Goal: Transaction & Acquisition: Book appointment/travel/reservation

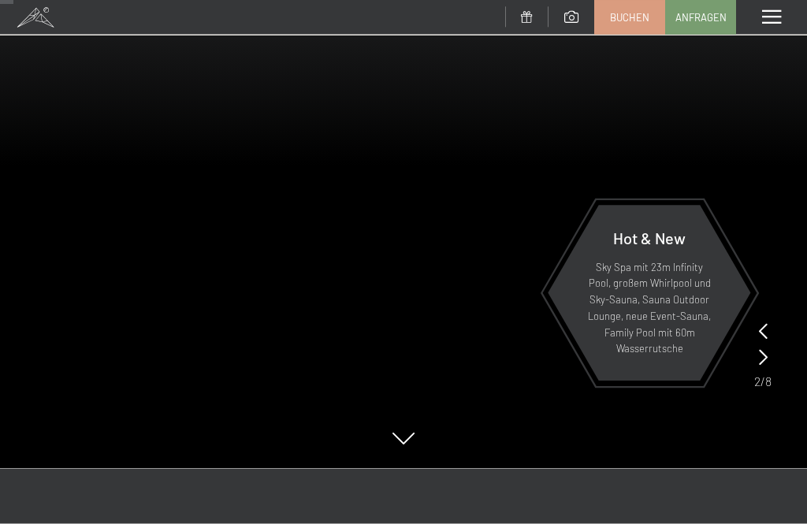
scroll to position [137, 0]
click at [762, 362] on icon at bounding box center [763, 356] width 9 height 16
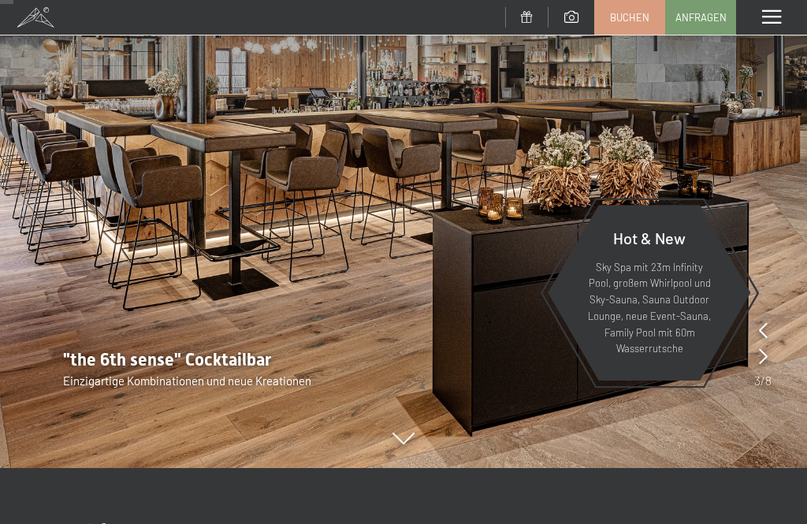
click at [764, 351] on icon at bounding box center [763, 356] width 9 height 16
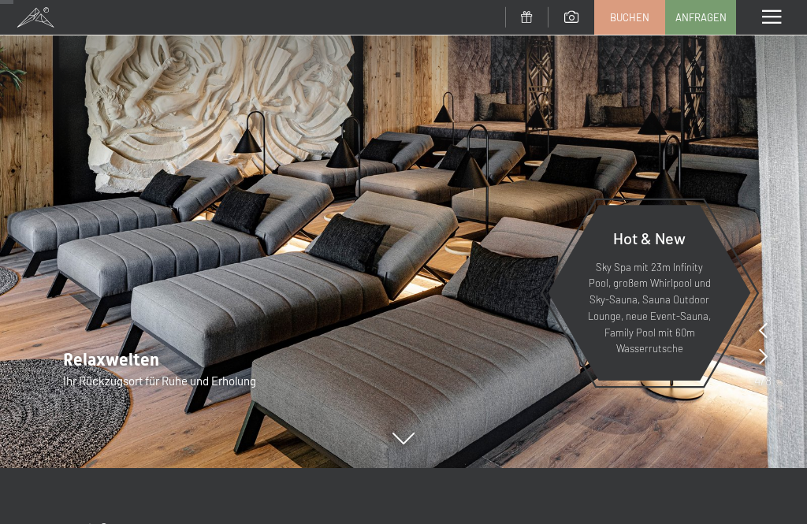
click at [765, 351] on icon at bounding box center [763, 356] width 9 height 16
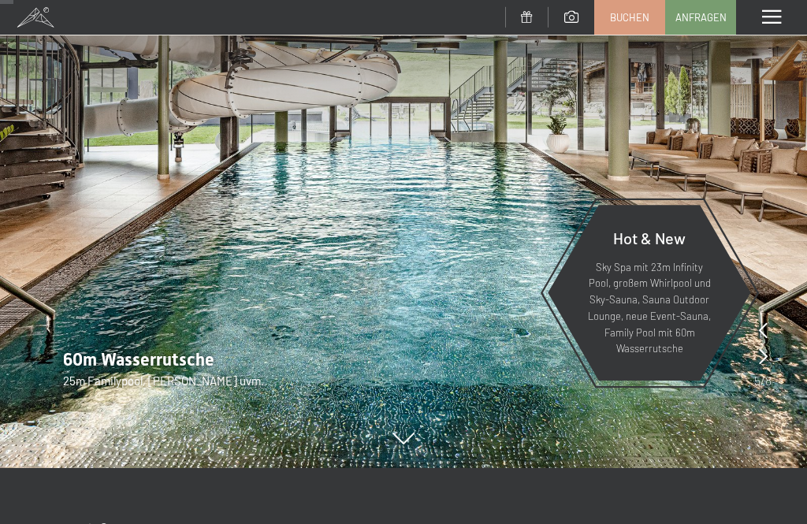
click at [764, 351] on icon at bounding box center [763, 356] width 9 height 16
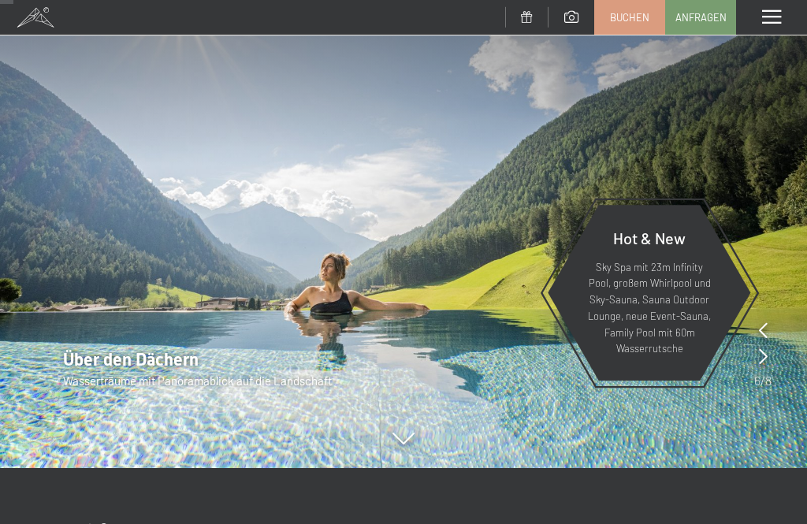
click at [637, 19] on span "Buchen" at bounding box center [629, 17] width 39 height 14
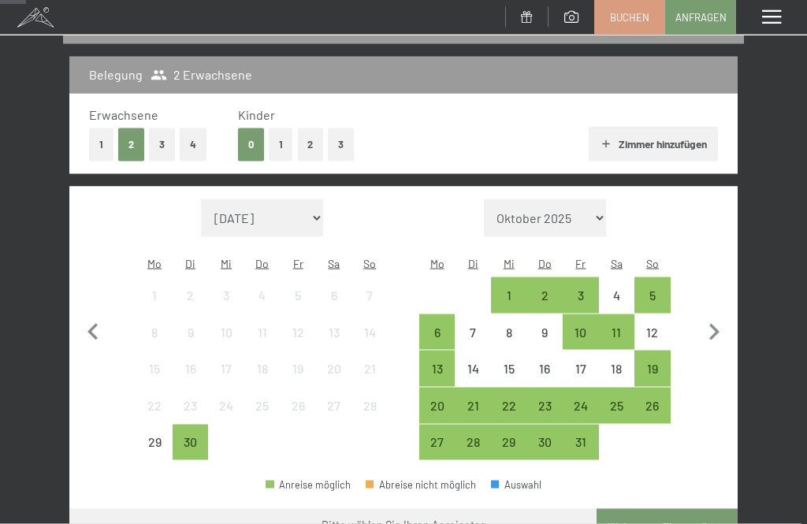
scroll to position [187, 0]
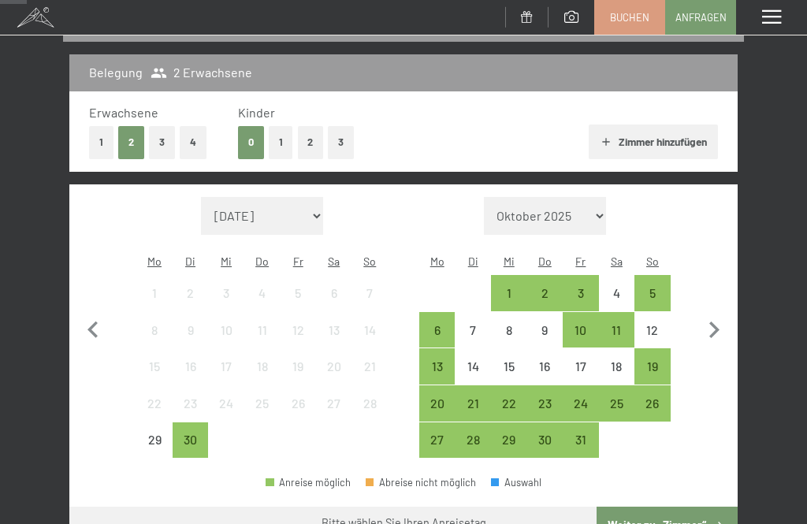
click at [658, 397] on div "26" at bounding box center [652, 413] width 33 height 33
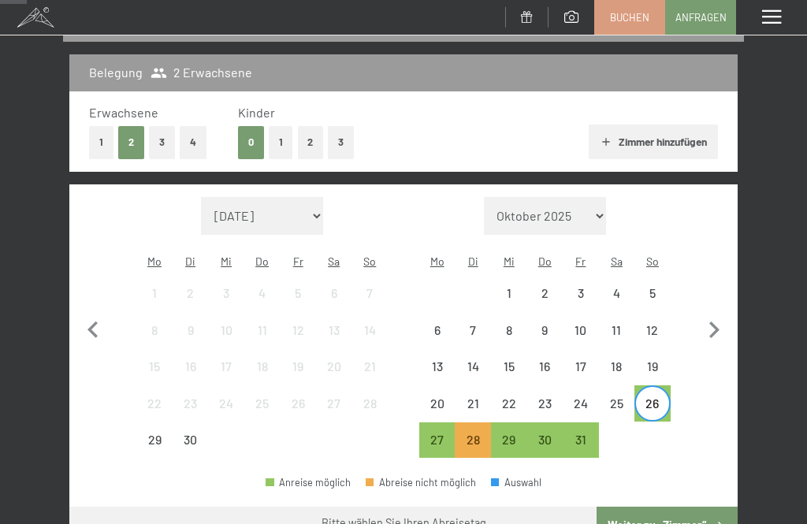
click at [503, 433] on div "29" at bounding box center [509, 449] width 33 height 33
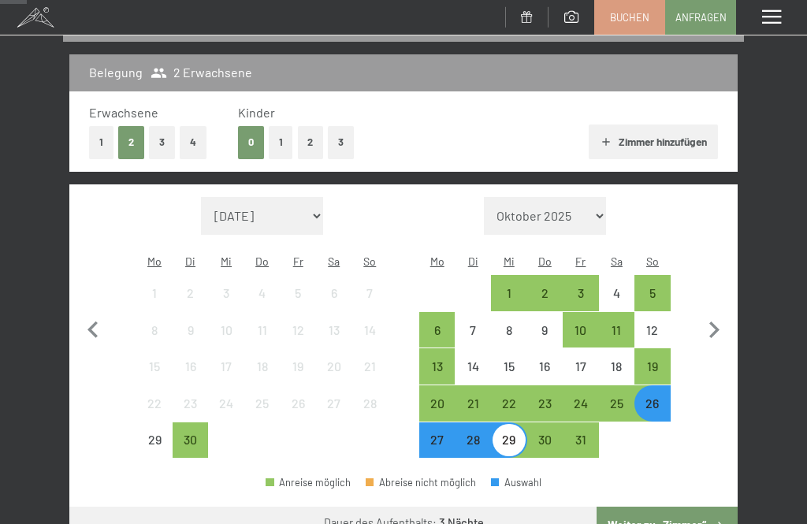
click at [693, 508] on button "Weiter zu „Zimmer“" at bounding box center [667, 526] width 141 height 38
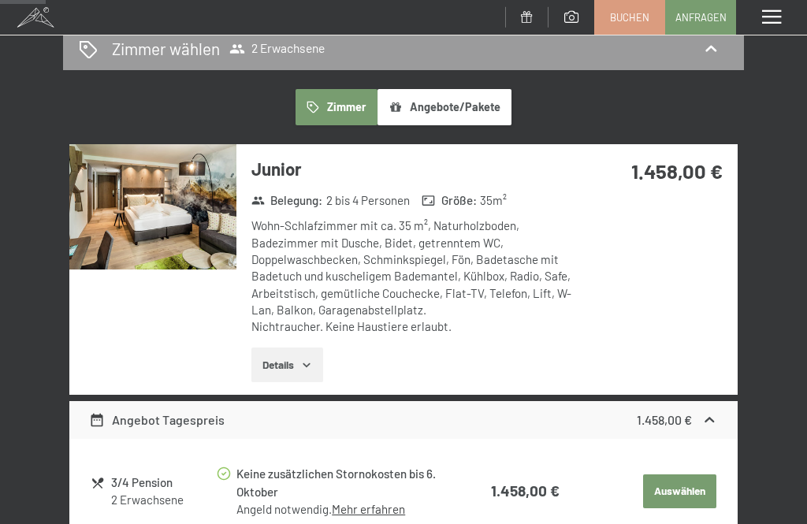
scroll to position [221, 0]
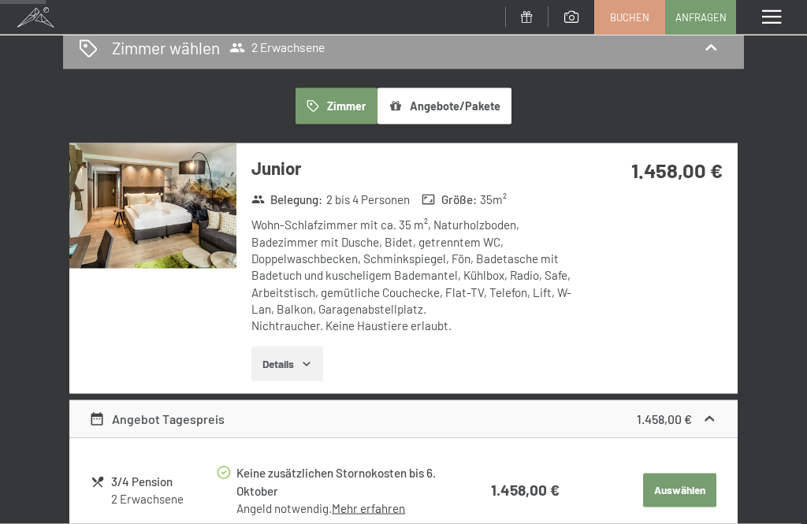
click at [464, 96] on button "Angebote/Pakete" at bounding box center [444, 106] width 134 height 36
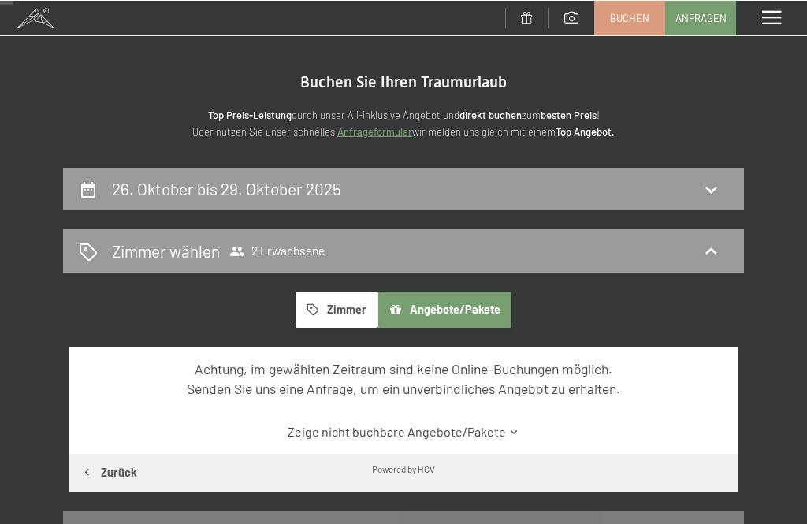
scroll to position [15, 0]
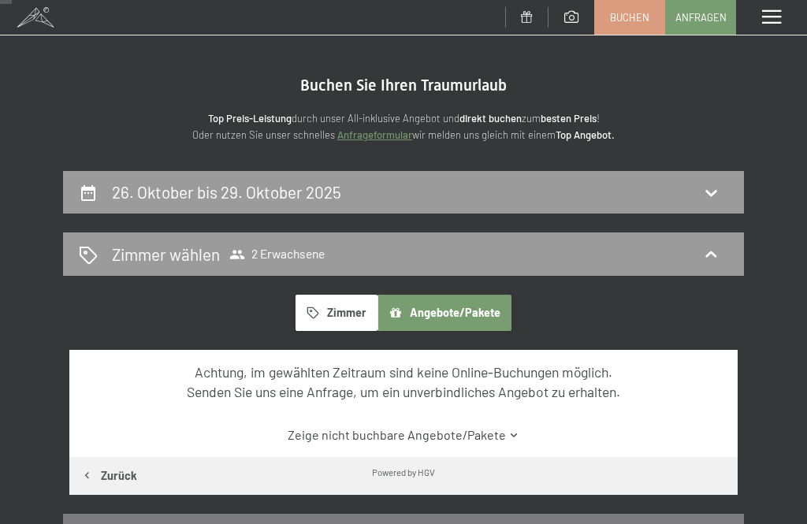
click at [345, 316] on span "Einwilligung Marketing*" at bounding box center [317, 308] width 130 height 16
click at [244, 316] on input "Einwilligung Marketing*" at bounding box center [237, 308] width 16 height 16
checkbox input "false"
click at [333, 309] on button "Zimmer" at bounding box center [337, 313] width 82 height 36
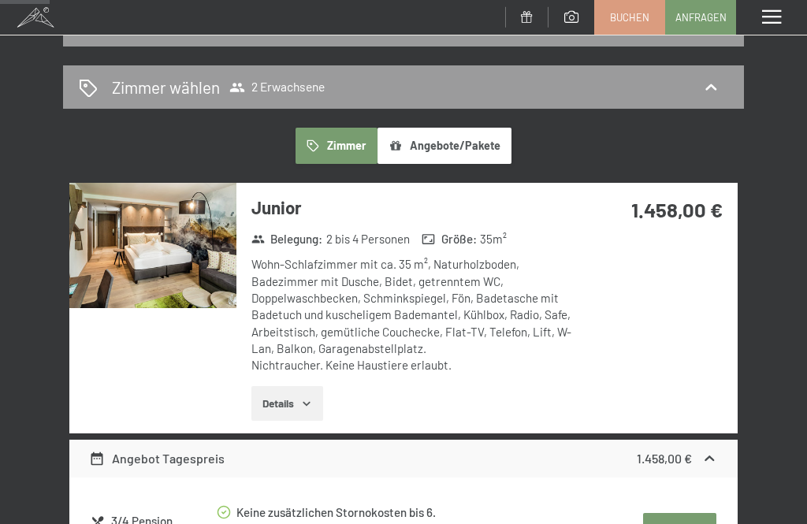
scroll to position [135, 0]
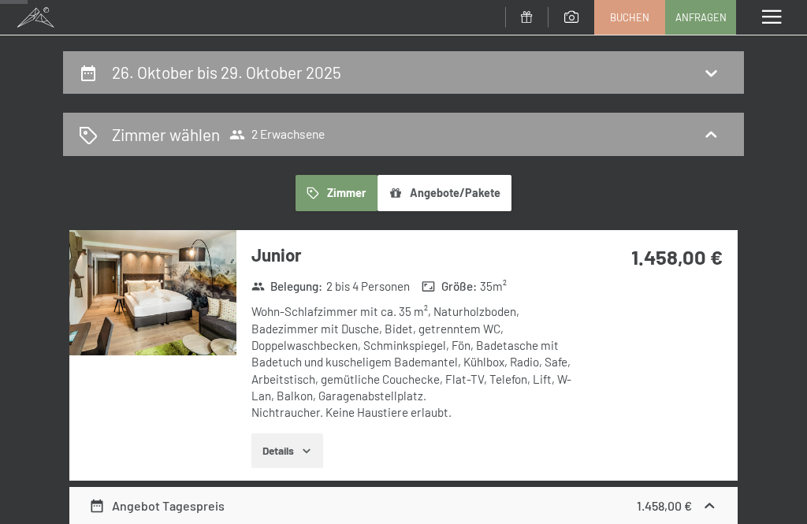
click at [715, 141] on icon at bounding box center [710, 134] width 19 height 19
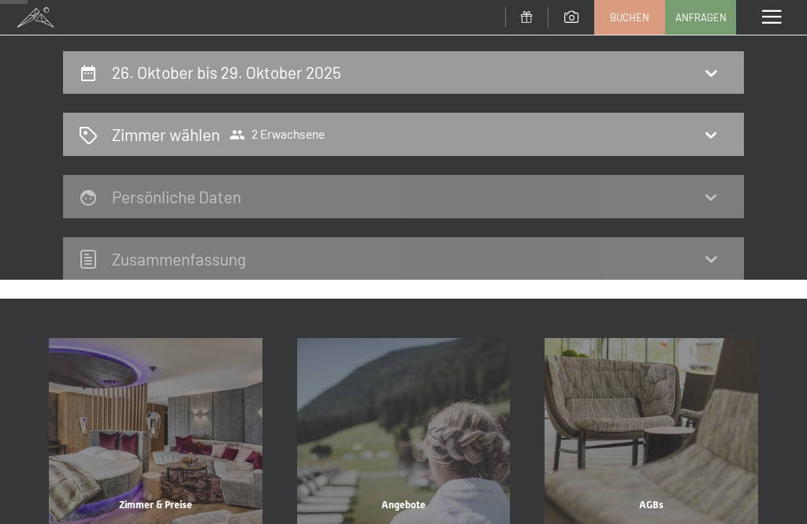
click at [718, 128] on icon at bounding box center [710, 134] width 19 height 19
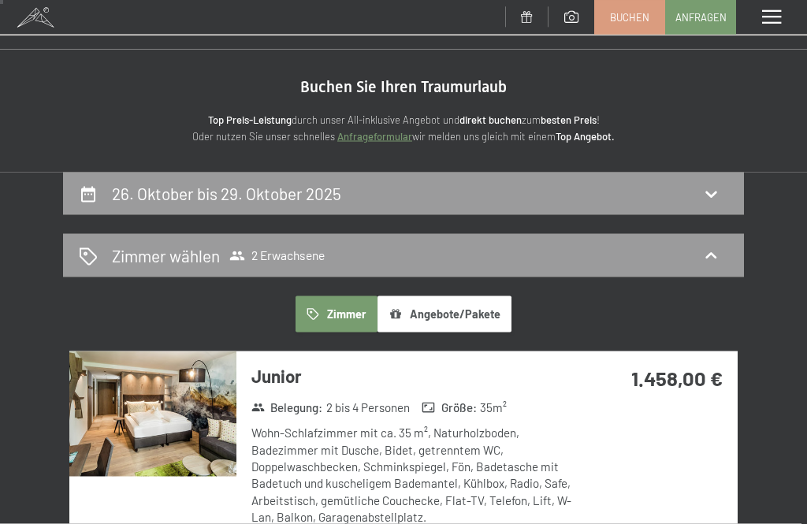
scroll to position [14, 0]
